Goal: Task Accomplishment & Management: Manage account settings

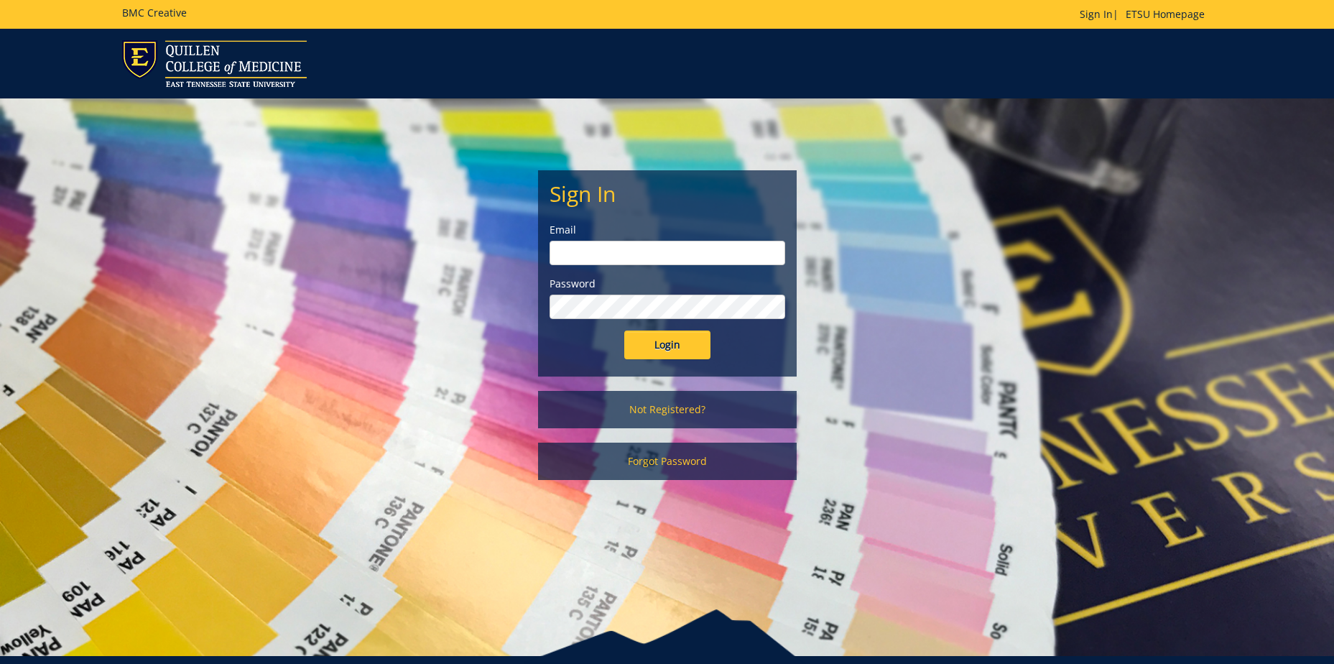
type input "[EMAIL_ADDRESS][DOMAIN_NAME]"
click at [655, 350] on input "Login" at bounding box center [667, 345] width 86 height 29
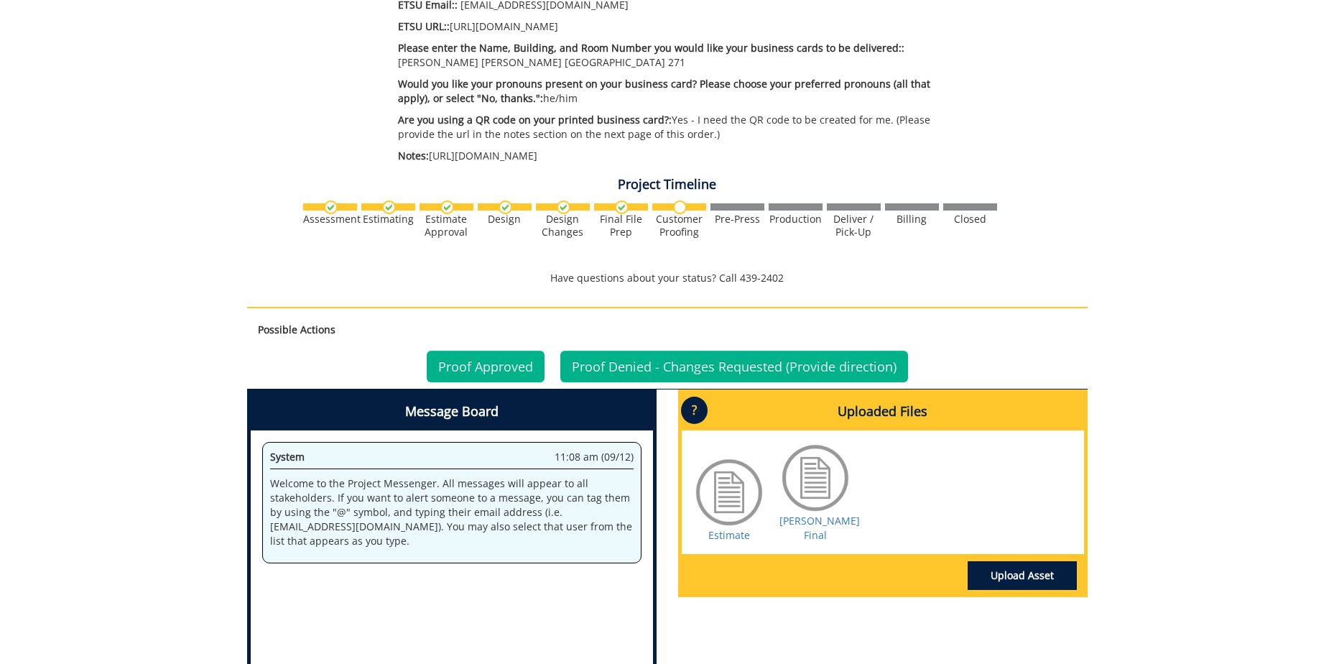
scroll to position [790, 0]
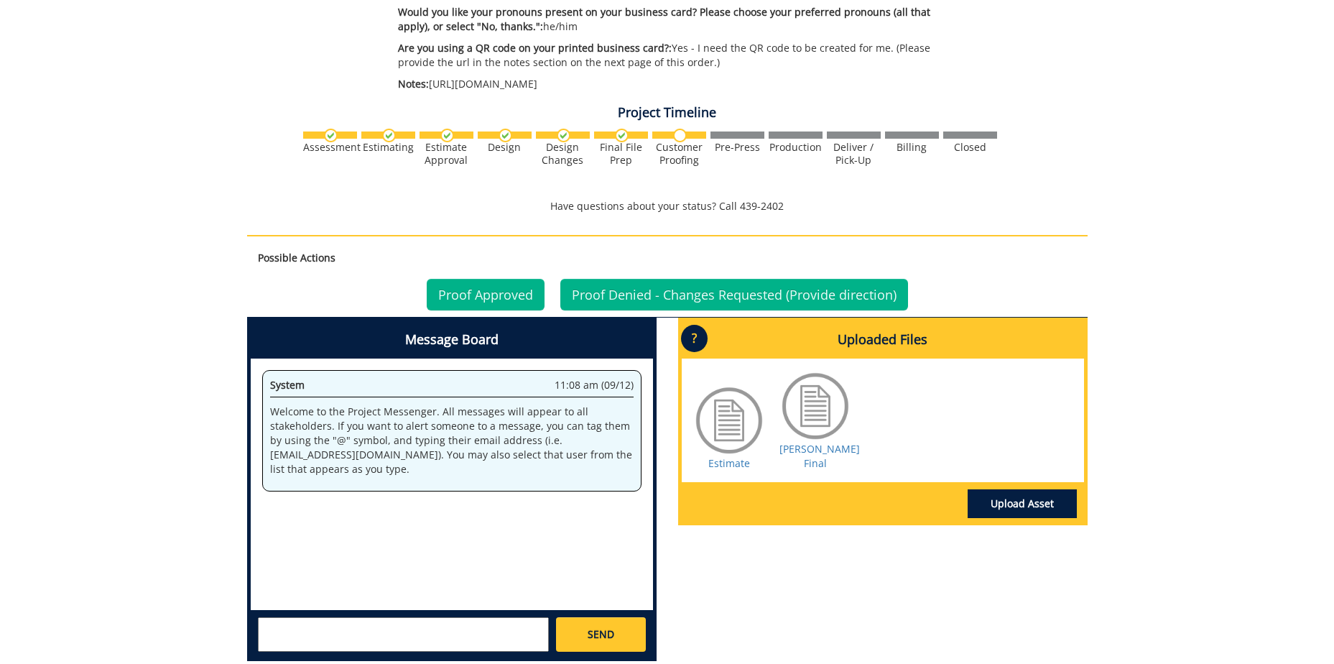
click at [726, 401] on div at bounding box center [729, 420] width 72 height 72
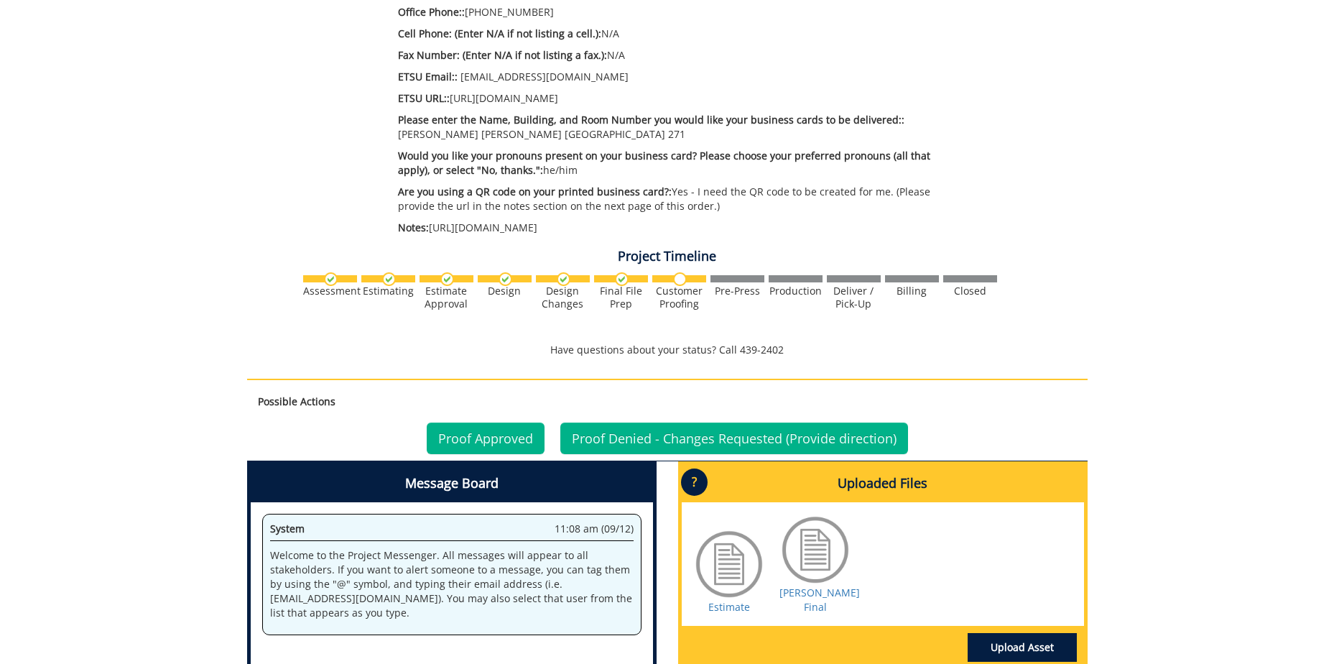
scroll to position [719, 0]
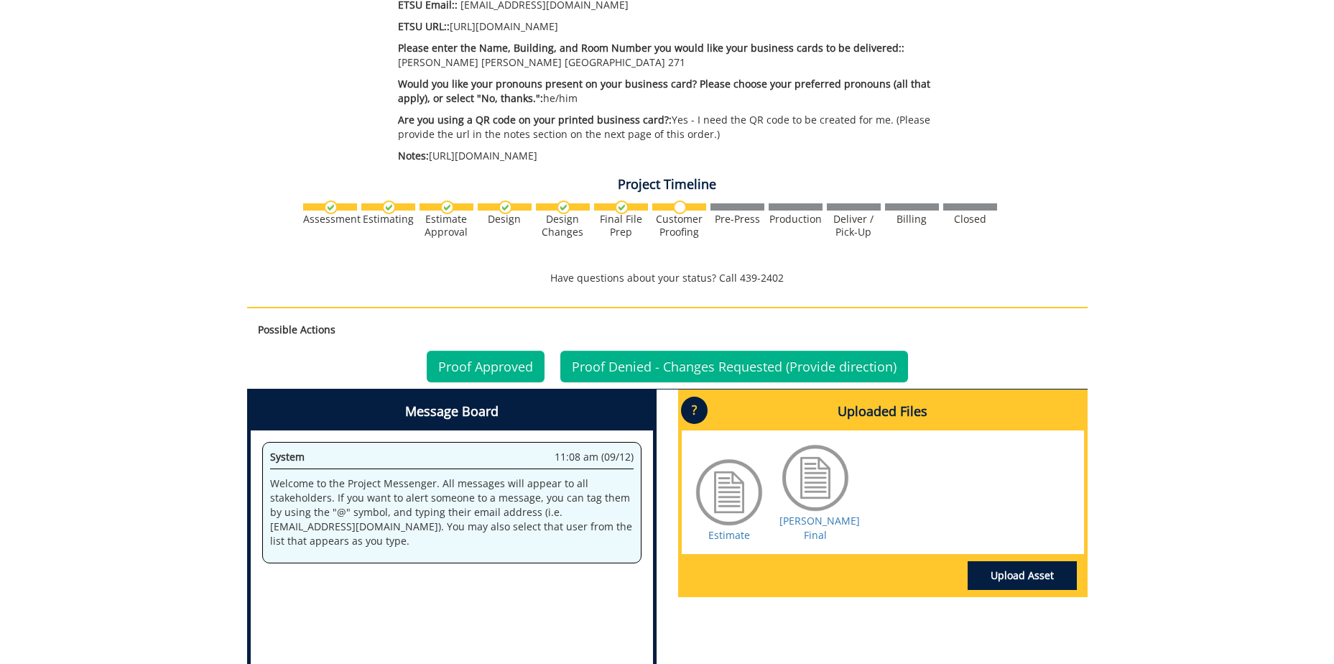
click at [855, 393] on h4 "Uploaded Files" at bounding box center [883, 411] width 402 height 37
click at [737, 479] on div at bounding box center [729, 492] width 72 height 72
click at [917, 508] on div "Estimate Robinson BC Final" at bounding box center [883, 492] width 402 height 124
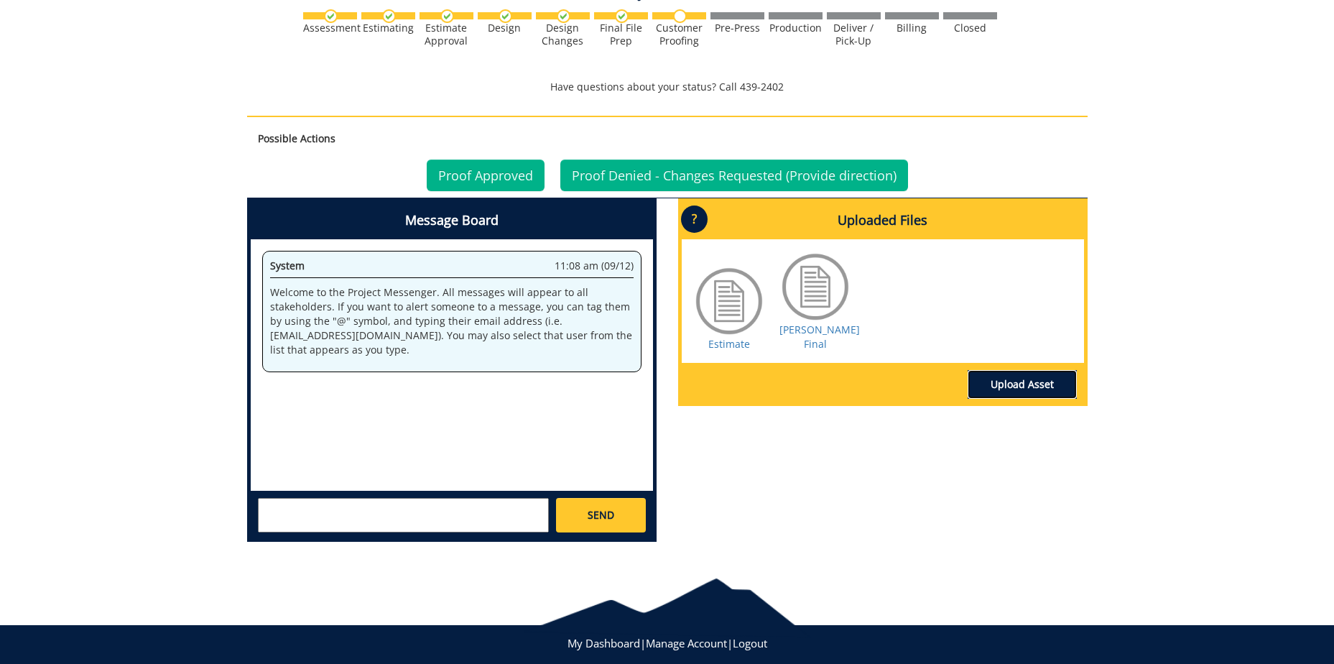
click at [1011, 370] on link "Upload Asset" at bounding box center [1022, 384] width 109 height 29
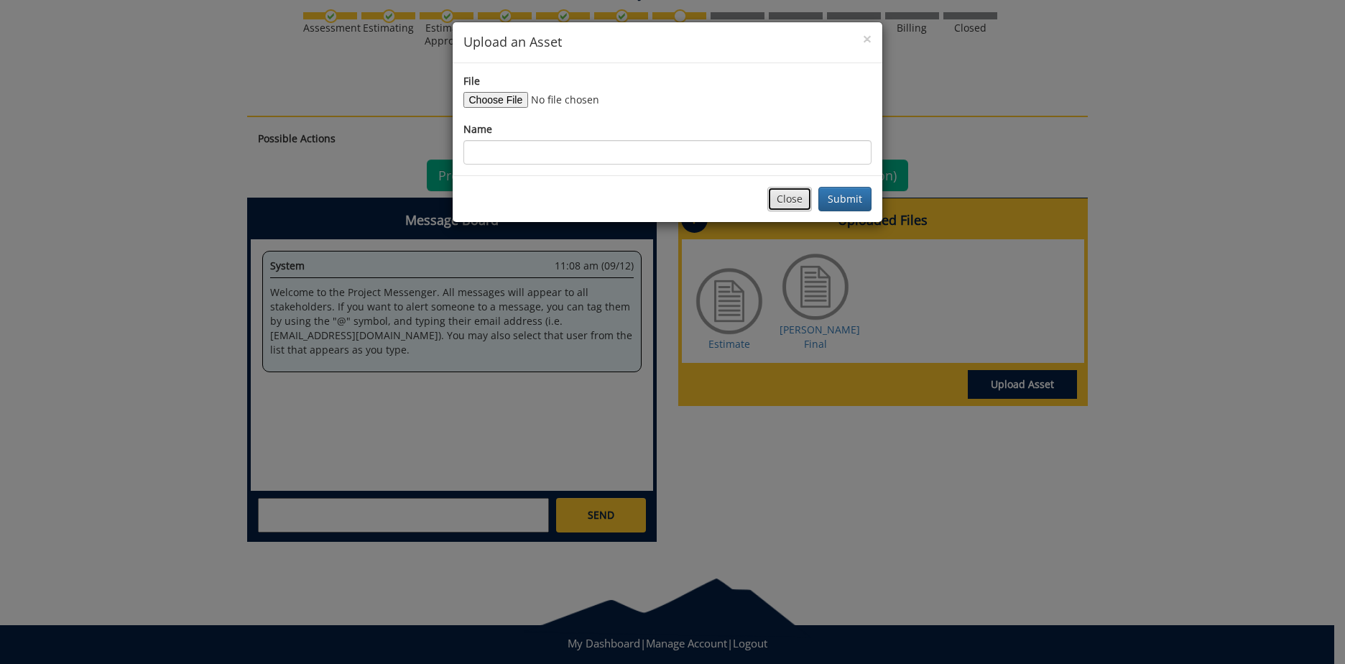
click at [795, 198] on button "Close" at bounding box center [789, 199] width 45 height 24
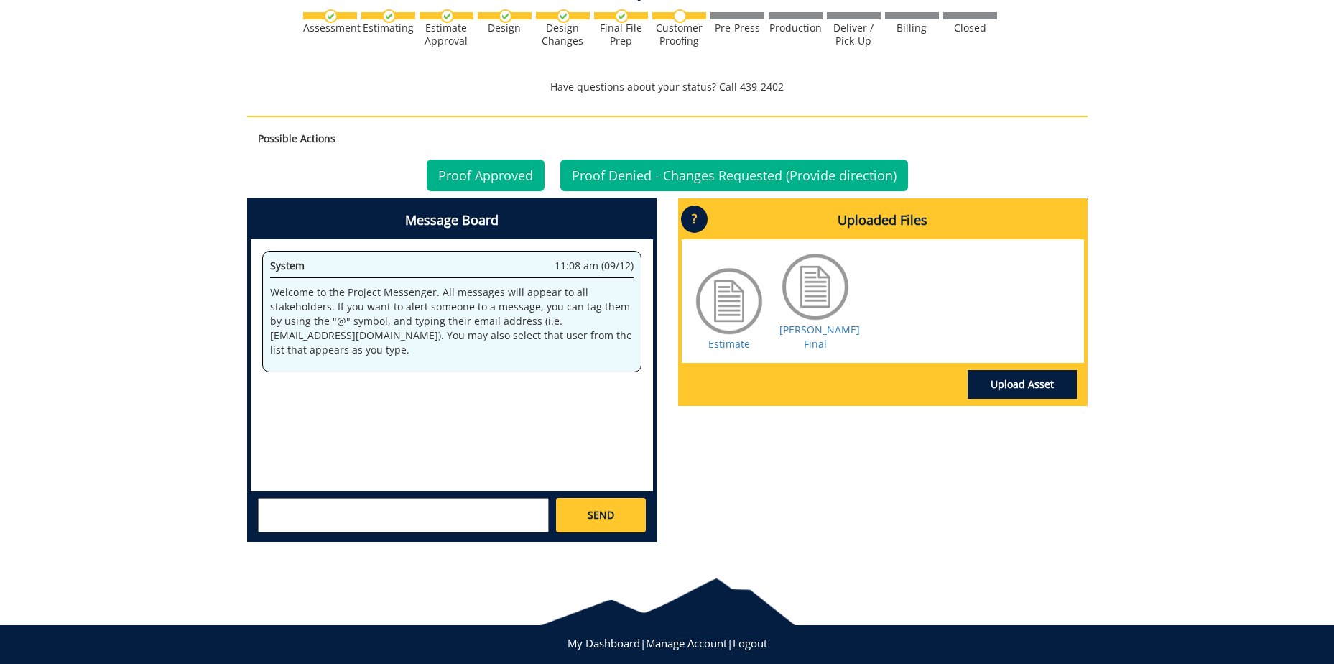
click at [730, 276] on div at bounding box center [729, 301] width 72 height 72
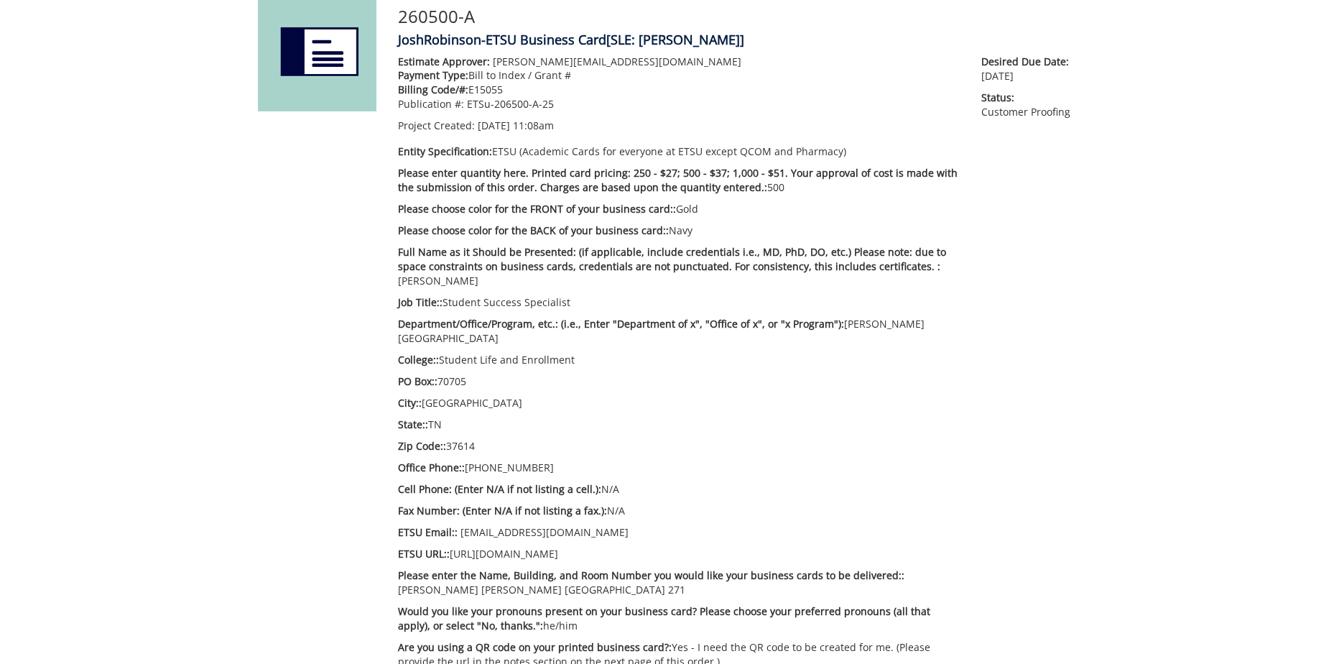
scroll to position [0, 0]
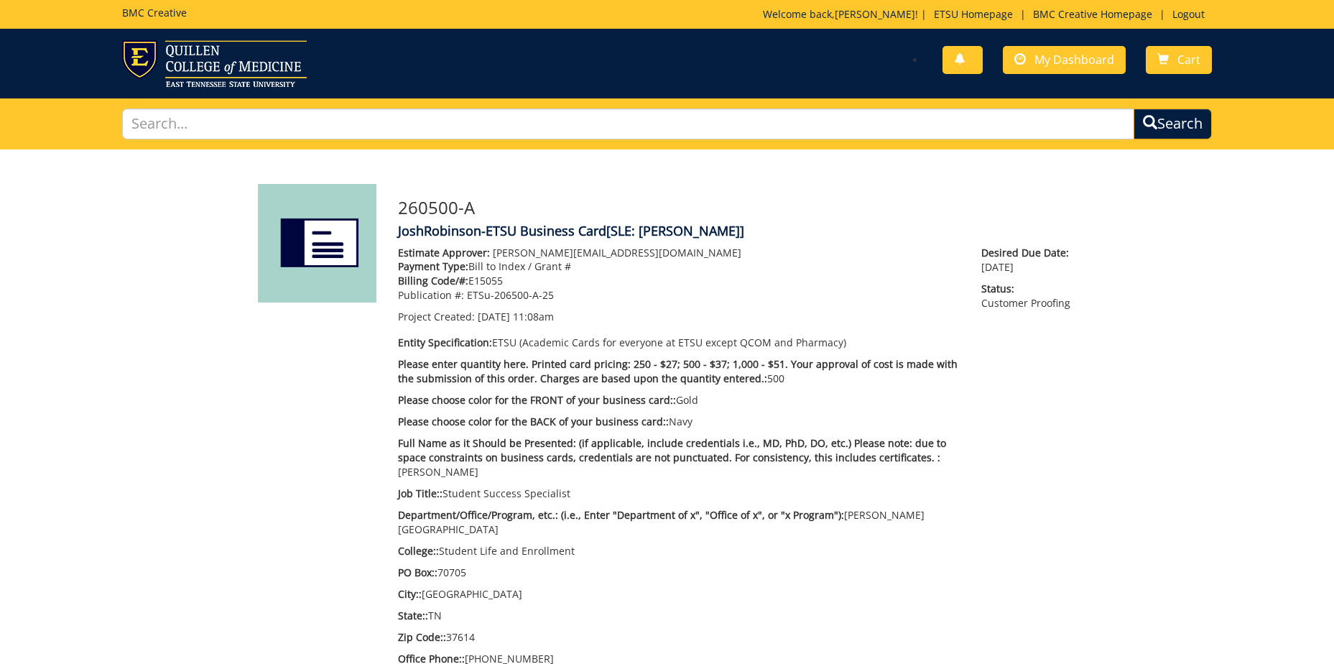
click at [296, 253] on img at bounding box center [317, 243] width 119 height 119
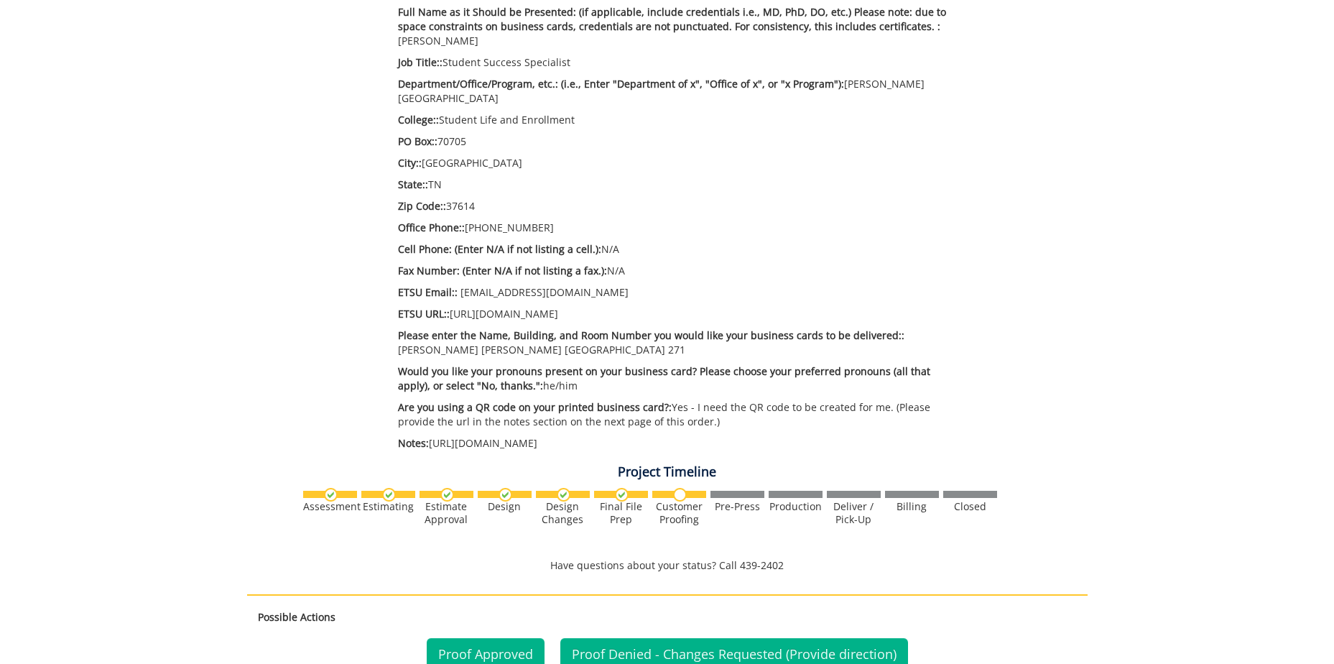
scroll to position [575, 0]
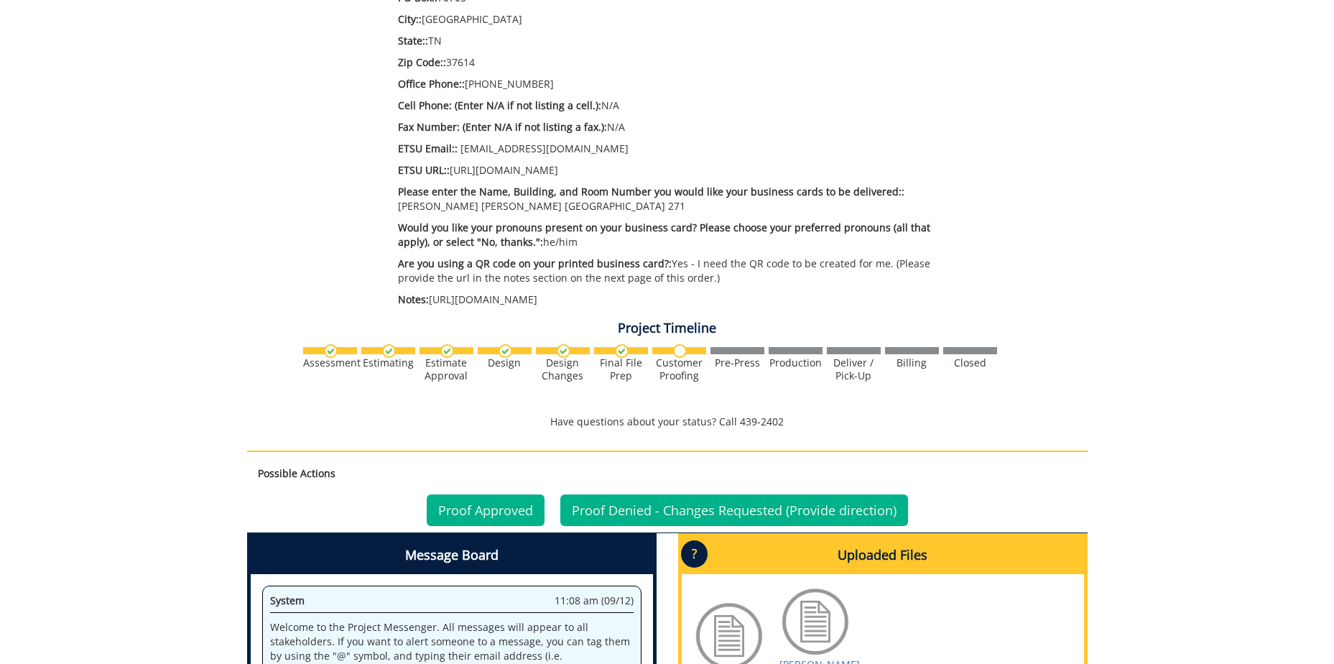
click at [701, 540] on p "?" at bounding box center [694, 553] width 27 height 27
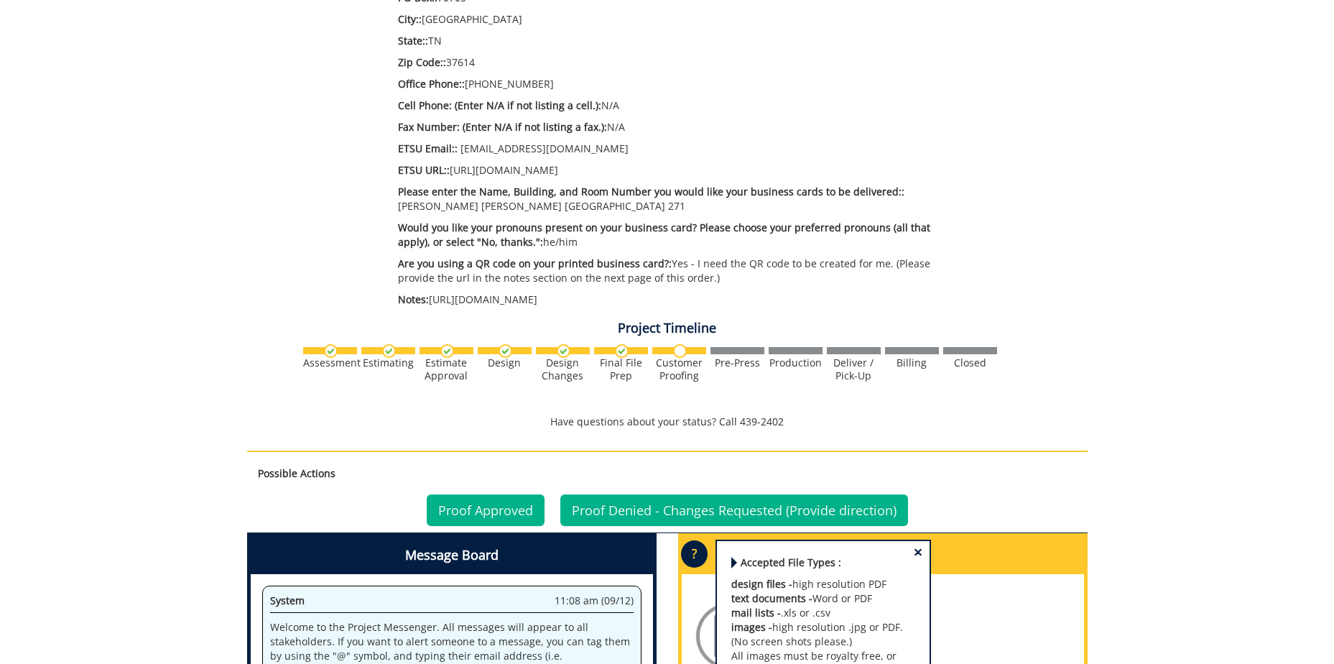
click at [1043, 488] on div "Proof Approved Proof Denied - Changes Requested (Provide direction)" at bounding box center [667, 510] width 841 height 45
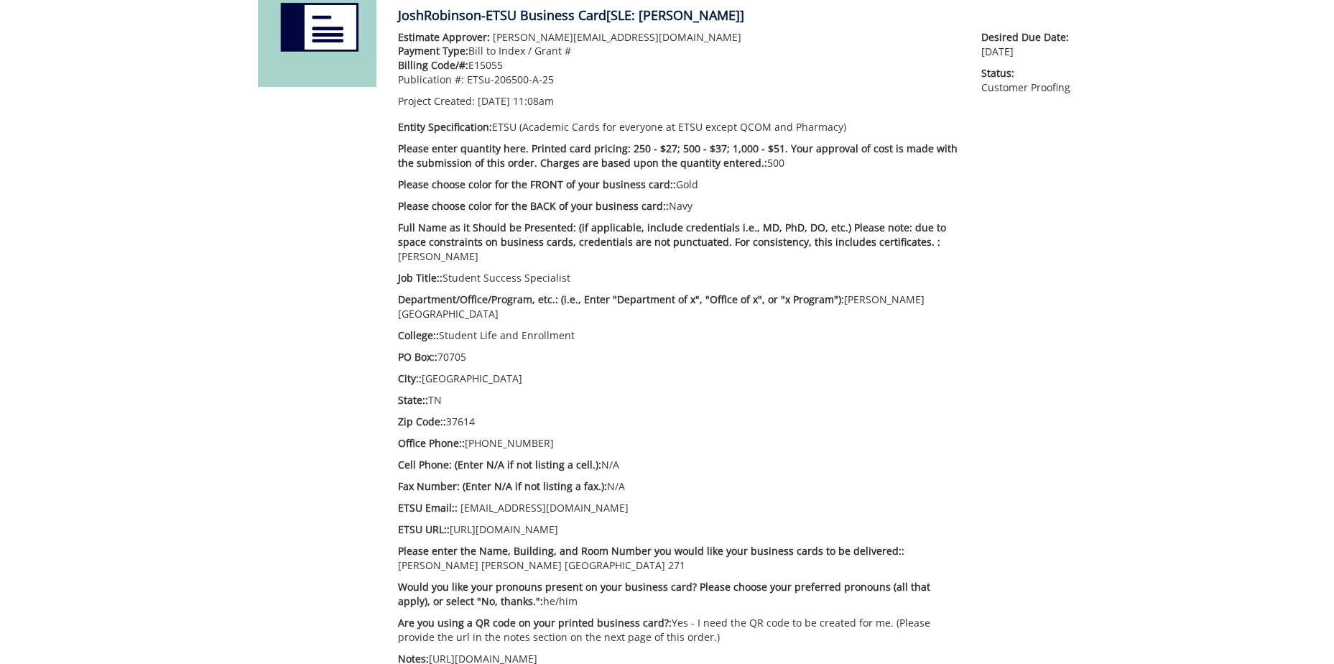
scroll to position [0, 0]
